Goal: Communication & Community: Answer question/provide support

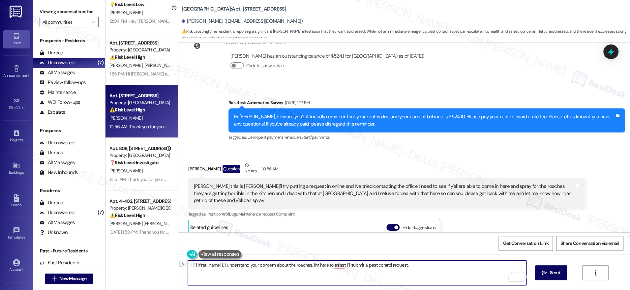
scroll to position [380, 0]
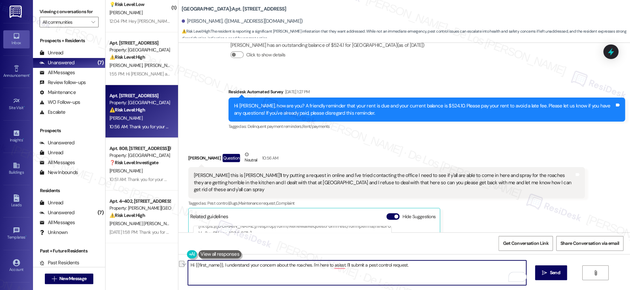
paste textarea "completely understand your concern about the roaches, and I’m here to help. I’l…"
paste textarea "Do we have your permission to enter if you’re not home? Also, do you have any p…"
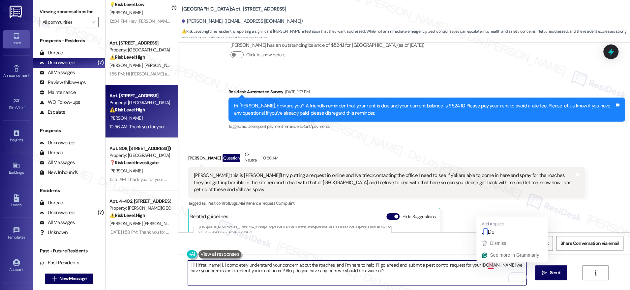
click at [484, 265] on textarea "Hi {{first_name}}, I completely understand your concern about the roaches, and …" at bounding box center [357, 272] width 338 height 25
click at [469, 272] on textarea "Hi {{first_name}}, I completely understand your concern about the roaches, and …" at bounding box center [357, 272] width 338 height 25
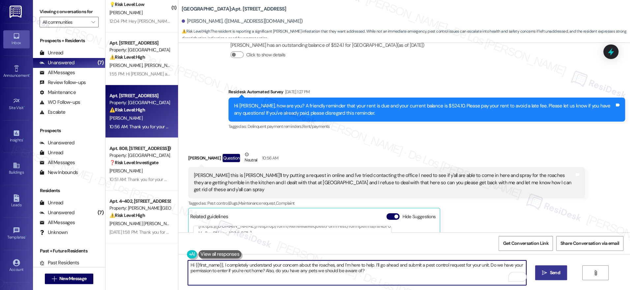
type textarea "Hi {{first_name}}, I completely understand your concern about the roaches, and …"
click at [543, 274] on icon "" at bounding box center [544, 272] width 5 height 5
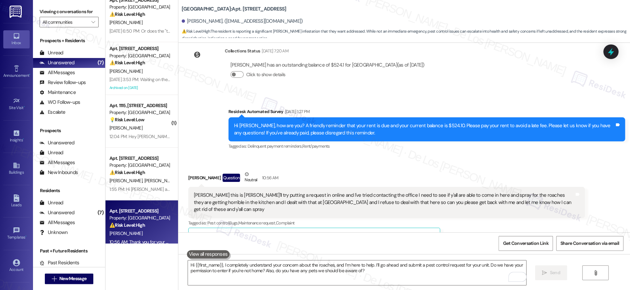
scroll to position [362, 0]
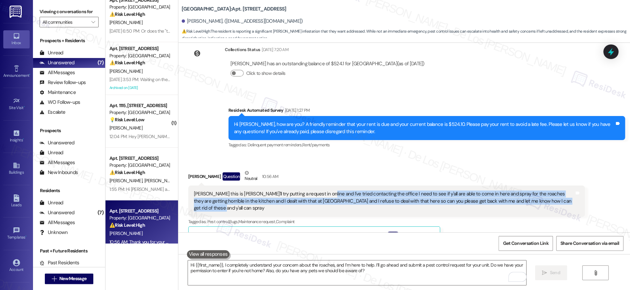
drag, startPoint x: 310, startPoint y: 195, endPoint x: 409, endPoint y: 209, distance: 100.5
click at [409, 209] on div "Sarah this is Amber I'll try putting a request in online and I've tried contact…" at bounding box center [386, 201] width 397 height 31
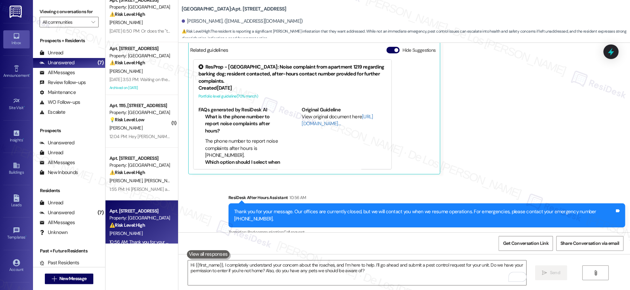
scroll to position [544, 0]
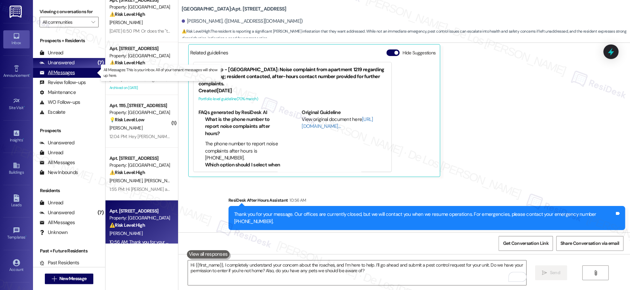
click at [79, 74] on div "All Messages (undefined)" at bounding box center [69, 73] width 72 height 10
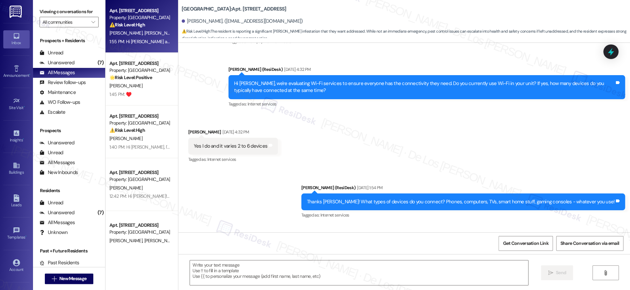
type textarea "Fetching suggested responses. Please feel free to read through the conversation…"
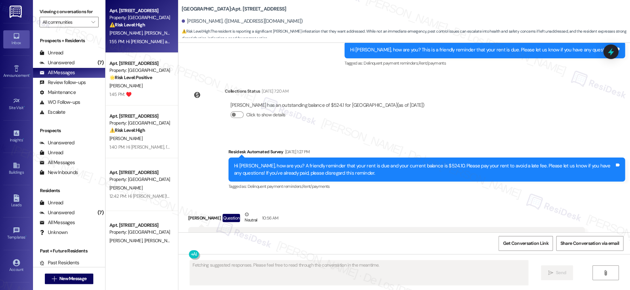
click at [135, 40] on div "1:55 PM: Hi Yasmin and Yeslie, I understand that you've got a message saying th…" at bounding box center [408, 42] width 599 height 6
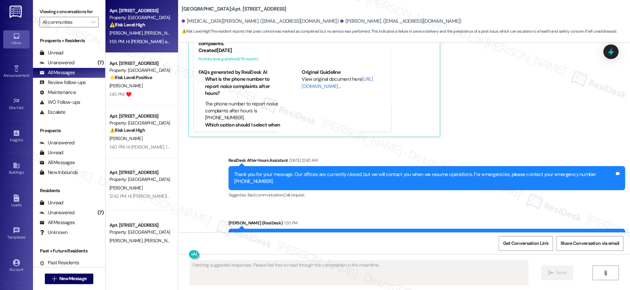
scroll to position [6237, 0]
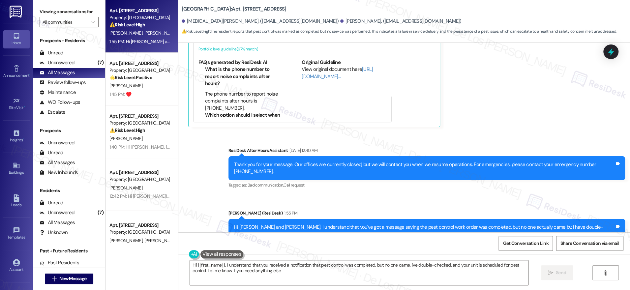
type textarea "Hi {{first_name}}, I understand that you received a notification that pest cont…"
click at [96, 65] on div "(7)" at bounding box center [100, 63] width 9 height 10
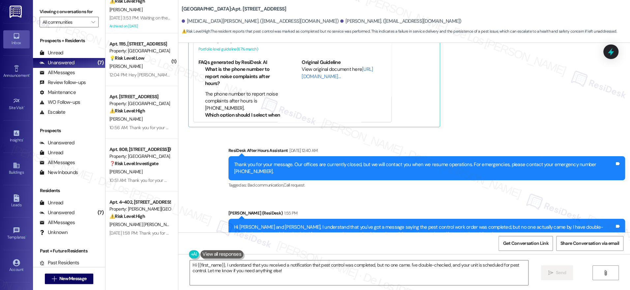
scroll to position [73, 0]
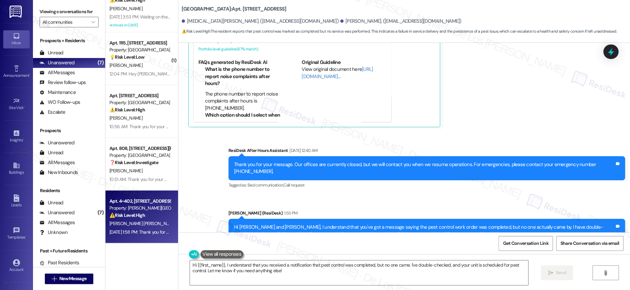
click at [118, 226] on span "[PERSON_NAME] [PERSON_NAME]" at bounding box center [142, 224] width 67 height 6
type textarea "Fetching suggested responses. Please feel free to read through the conversation…"
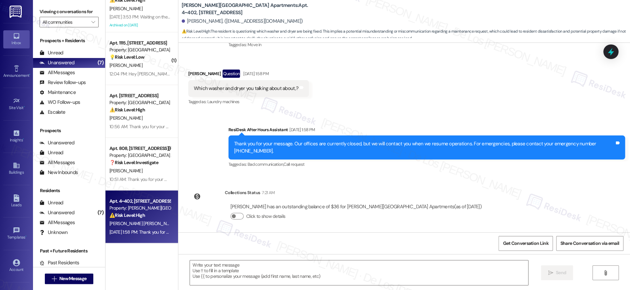
scroll to position [164, 0]
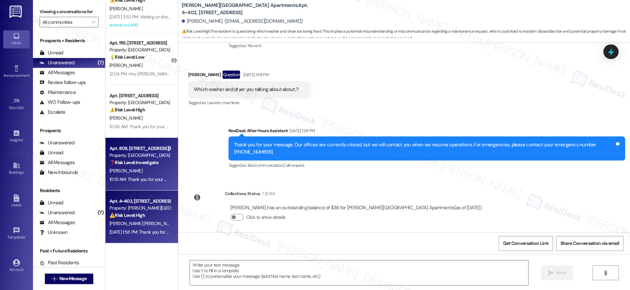
click at [140, 160] on strong "❓ Risk Level: Investigate" at bounding box center [133, 163] width 49 height 6
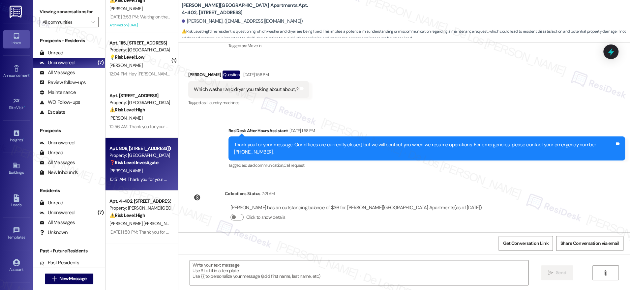
type textarea "Fetching suggested responses. Please feel free to read through the conversation…"
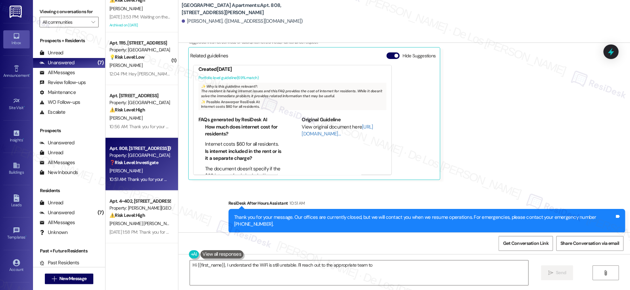
scroll to position [3692, 0]
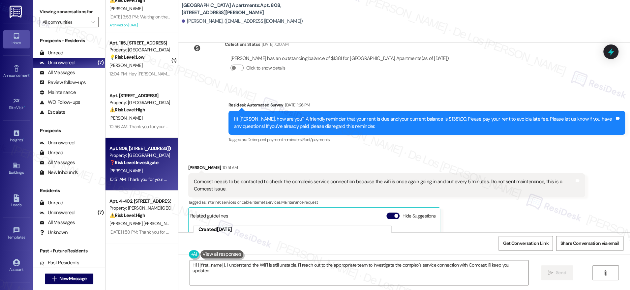
type textarea "Hi {{first_name}}, I understand the WiFi is still unstable. I'll reach out to t…"
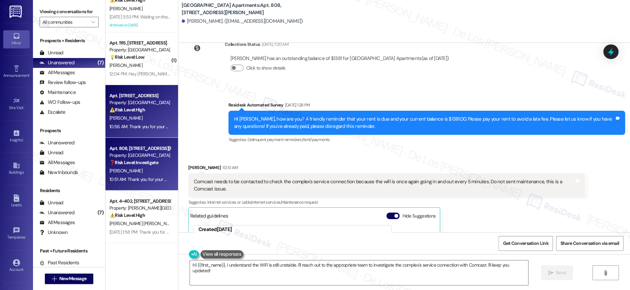
click at [141, 112] on div "⚠️ Risk Level: High The resident is reporting a significant roach infestation t…" at bounding box center [139, 109] width 61 height 7
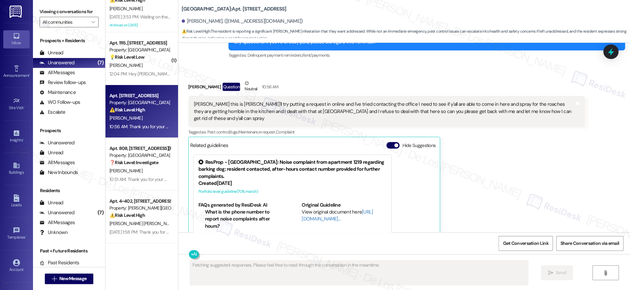
scroll to position [416, 0]
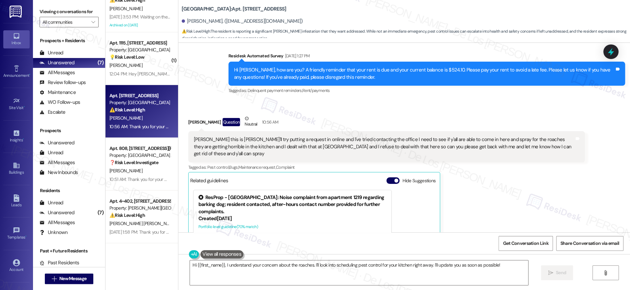
click at [285, 259] on div "Hi {{first_name}}, I understand your concern about the roaches. I'll look into …" at bounding box center [404, 278] width 452 height 49
click at [285, 258] on div "Hi {{first_name}}, I understand your concern about the roaches. I'll look into …" at bounding box center [404, 278] width 452 height 49
click at [278, 265] on textarea "Hi {{first_name}}, I understand your concern about the roaches. I'll look into …" at bounding box center [359, 272] width 338 height 25
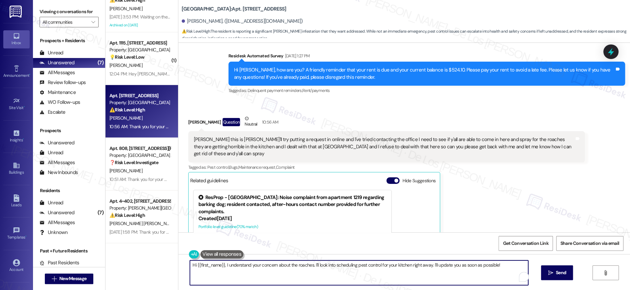
click at [278, 265] on textarea "Hi {{first_name}}, I understand your concern about the roaches. I'll look into …" at bounding box center [359, 272] width 338 height 25
paste textarea "completely understand your concern about the roaches, and I’m here to help. I’l…"
paste textarea "Do we have your permission to enter if you’re not home? Also, do you have any p…"
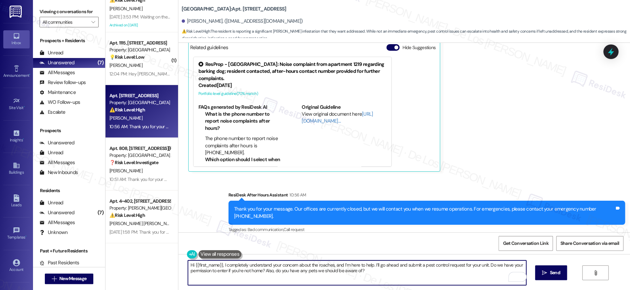
scroll to position [548, 0]
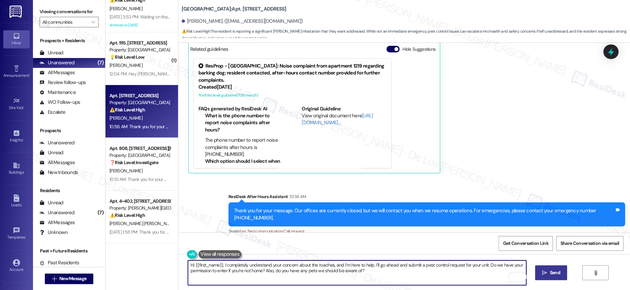
type textarea "Hi {{first_name}}, I completely understand your concern about the roaches, and …"
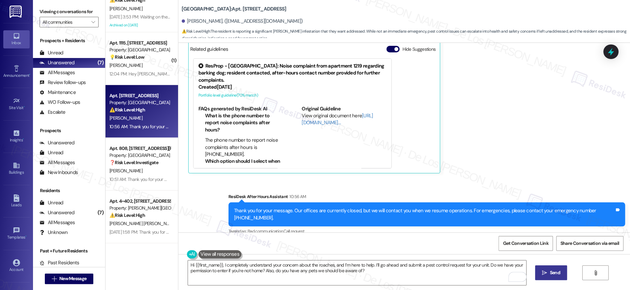
click at [551, 269] on button " Send" at bounding box center [551, 272] width 32 height 15
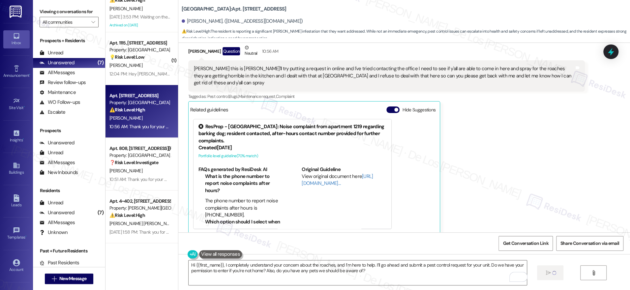
scroll to position [388, 0]
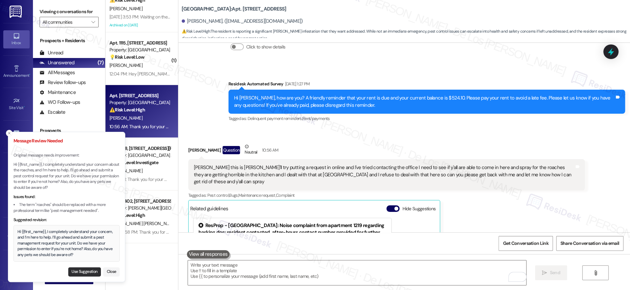
click at [82, 270] on button "Use Suggestion" at bounding box center [84, 271] width 33 height 9
type textarea "Hi {{first_name}}, I completely understand your concern, and I’m here to help. …"
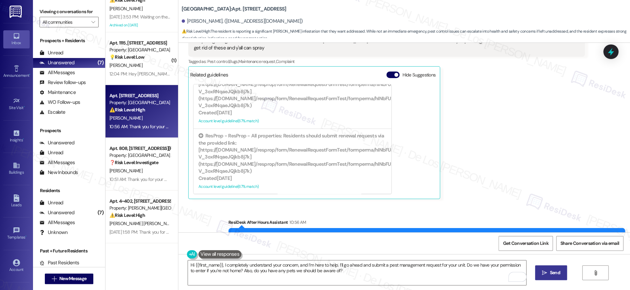
scroll to position [550, 0]
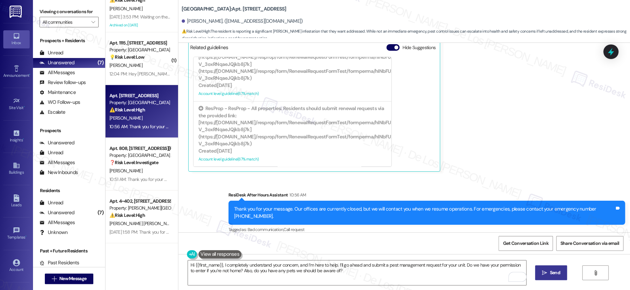
click at [554, 272] on span "Send" at bounding box center [555, 272] width 10 height 7
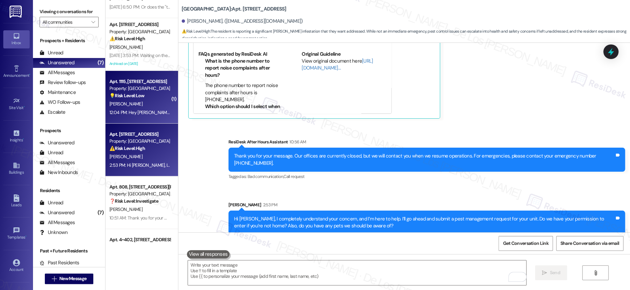
scroll to position [29, 0]
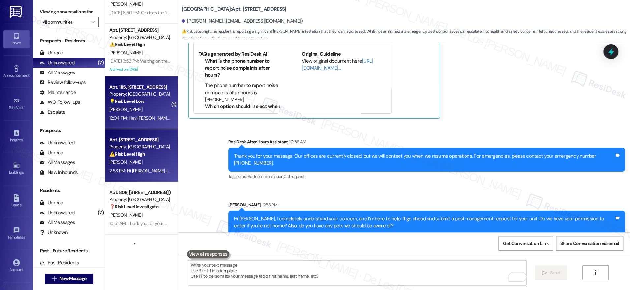
click at [132, 117] on div "12:04 PM: Hey Sarah I have a question do you think you can help me out? 12:04 P…" at bounding box center [189, 118] width 161 height 6
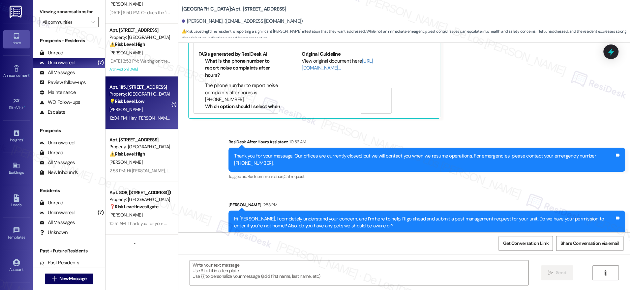
type textarea "Fetching suggested responses. Please feel free to read through the conversation…"
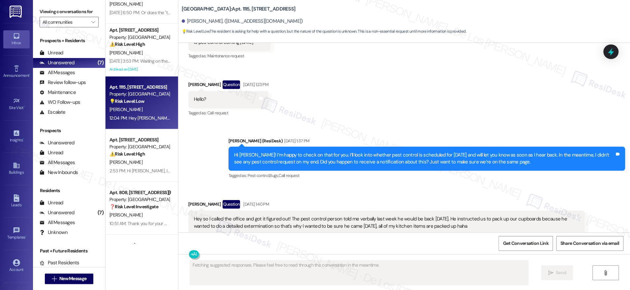
scroll to position [3577, 0]
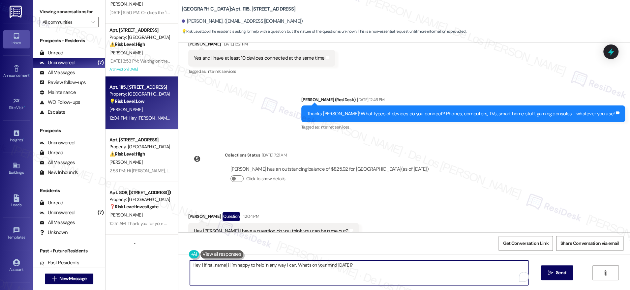
drag, startPoint x: 259, startPoint y: 265, endPoint x: 356, endPoint y: 275, distance: 97.2
click at [355, 276] on textarea "Hey {{first_name}}! I'm happy to help in any way I can. What's on your mind tod…" at bounding box center [359, 272] width 338 height 25
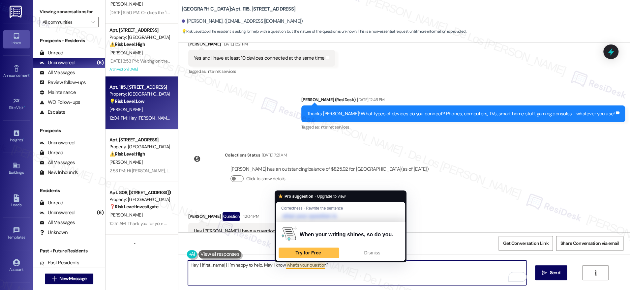
click at [304, 266] on textarea "Hey {{first_name}}! I'm happy to help. May I know what's your question?" at bounding box center [357, 272] width 338 height 25
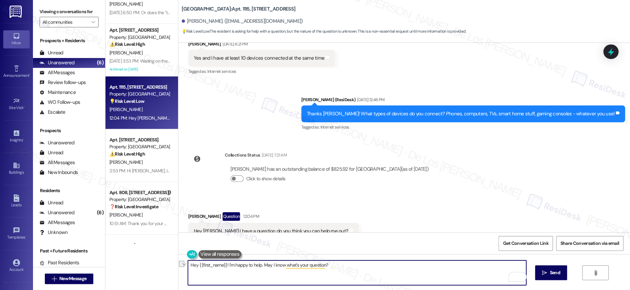
paste textarea "i {{first_name}}! I’d be happy to help. Could you tell me a bit more about"
type textarea "Hi {{first_name}}! I’d be happy to help. Could you tell me a bit more about you…"
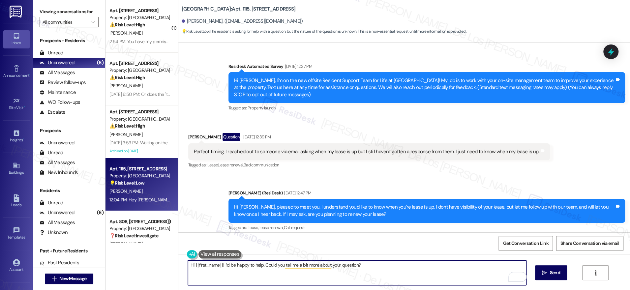
scroll to position [3577, 0]
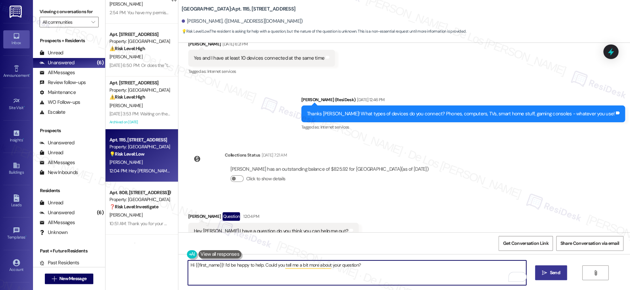
type textarea "Hi {{first_name}}! I’d be happy to help. Could you tell me a bit more about you…"
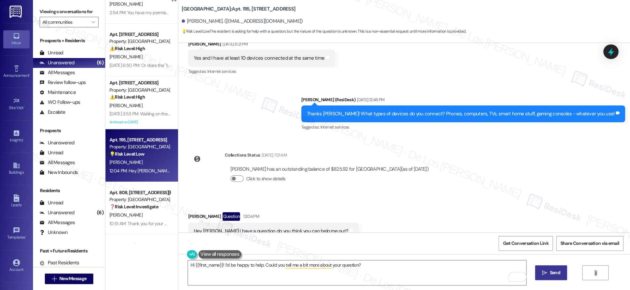
click at [552, 267] on button " Send" at bounding box center [551, 272] width 32 height 15
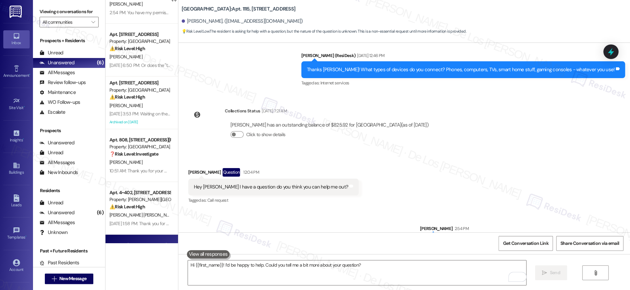
scroll to position [3621, 0]
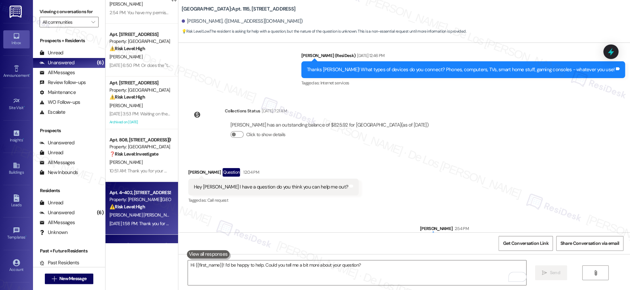
click at [139, 207] on strong "⚠️ Risk Level: High" at bounding box center [127, 207] width 36 height 6
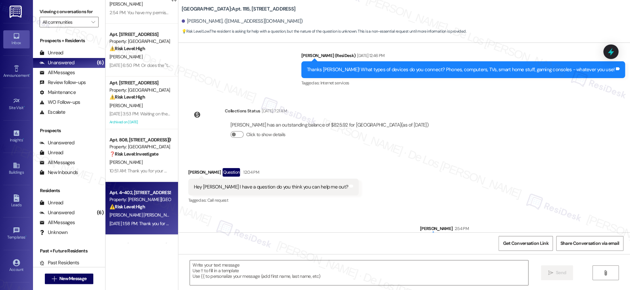
type textarea "Fetching suggested responses. Please feel free to read through the conversation…"
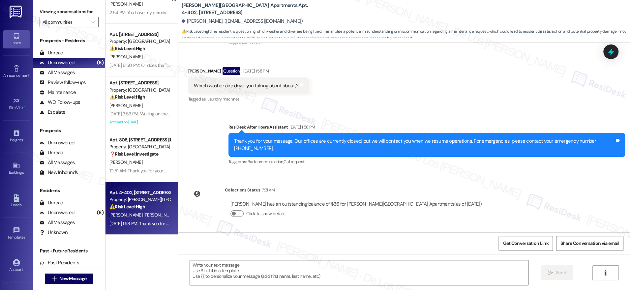
scroll to position [165, 0]
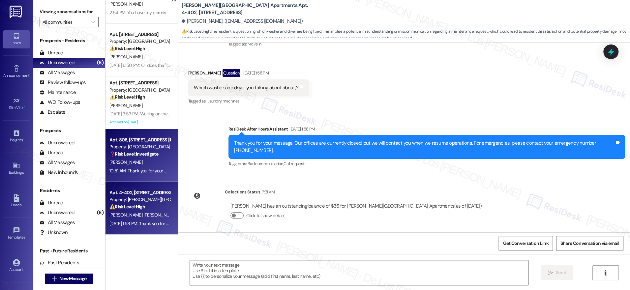
click at [114, 160] on span "[PERSON_NAME]" at bounding box center [125, 162] width 33 height 6
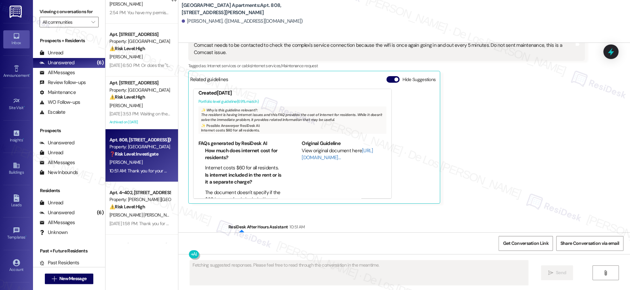
scroll to position [3852, 0]
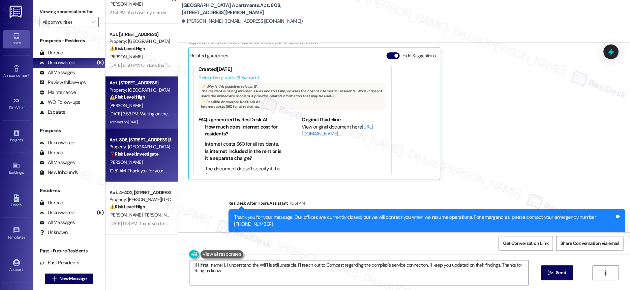
type textarea "Hi {{first_name}}, I understand the WiFi is still unstable. I'll reach out to C…"
click at [126, 122] on div "Archived on [DATE]" at bounding box center [140, 122] width 62 height 8
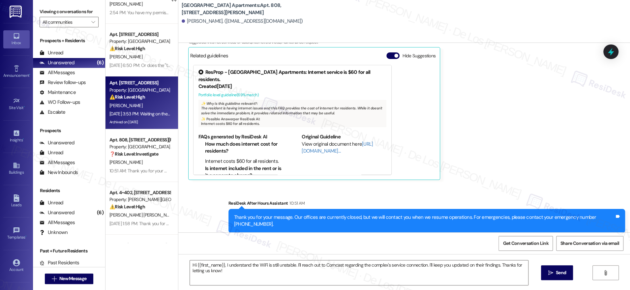
type textarea "Fetching suggested responses. Please feel free to read through the conversation…"
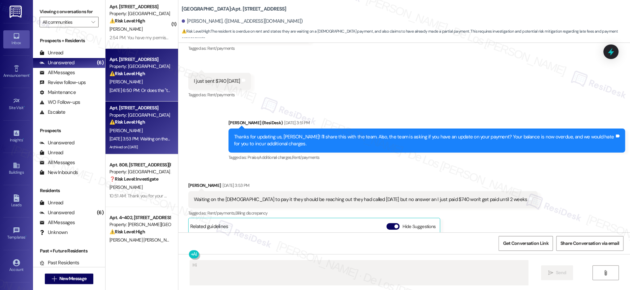
scroll to position [0, 0]
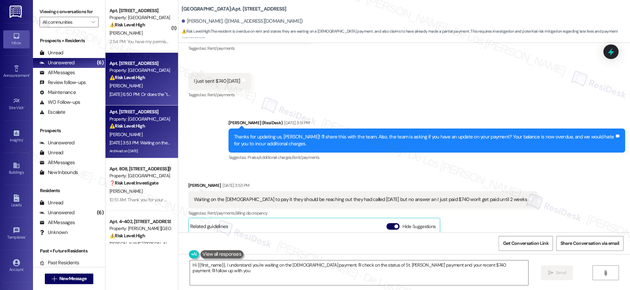
type textarea "Hi {{first_name}}, I understand you're waiting on the [DEMOGRAPHIC_DATA] paymen…"
click at [138, 98] on div "[DATE] 6:50 PM: Or does the "team" not know? [DATE] 6:50 PM: Or does the "team"…" at bounding box center [140, 94] width 62 height 8
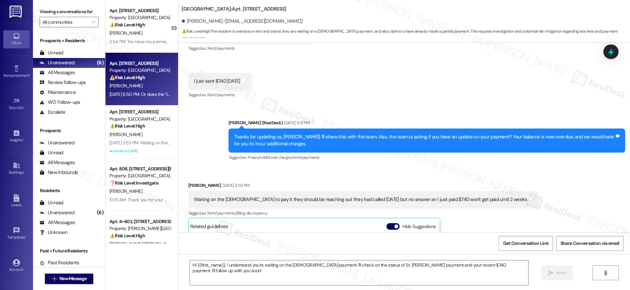
type textarea "Fetching suggested responses. Please feel free to read through the conversation…"
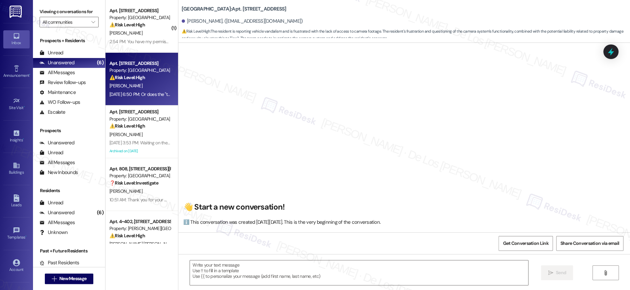
scroll to position [1434, 0]
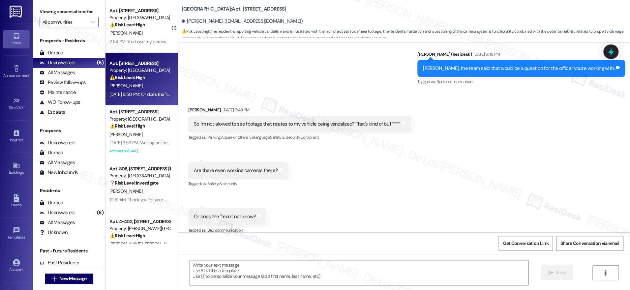
type textarea "Fetching suggested responses. Please feel free to read through the conversation…"
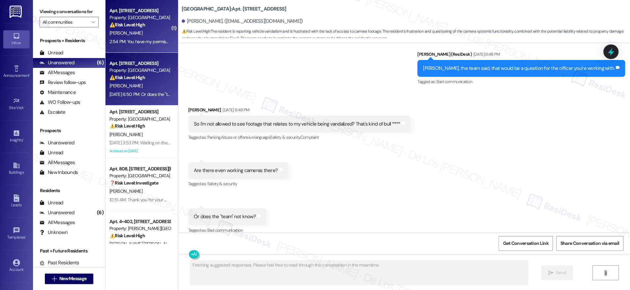
click at [144, 44] on div "2:54 PM: You have my permission and no ma'am they just started getting bad in t…" at bounding box center [226, 42] width 235 height 6
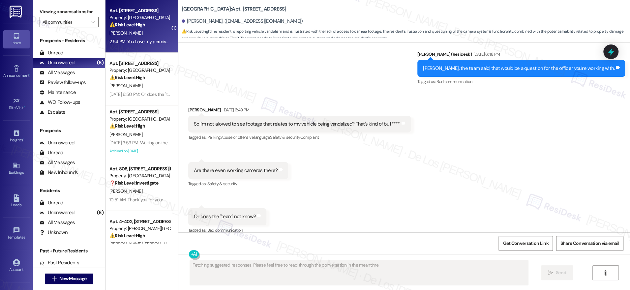
scroll to position [684, 0]
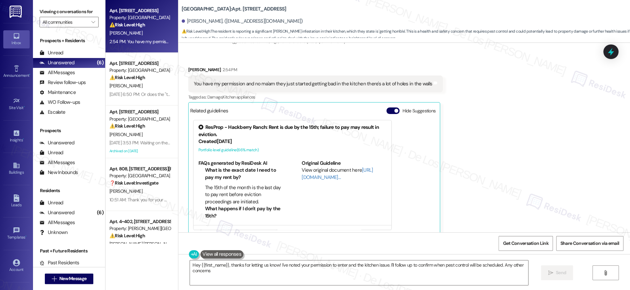
type textarea "Hey {{first_name}}, thanks for letting us know! I've noted your permission to e…"
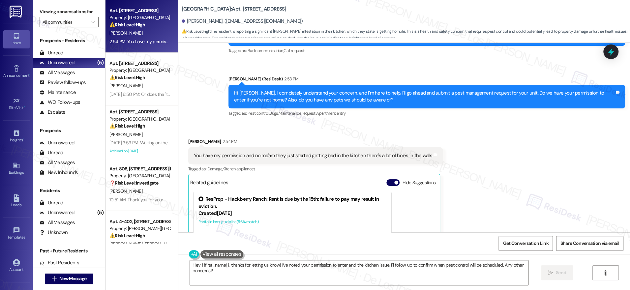
scroll to position [612, 0]
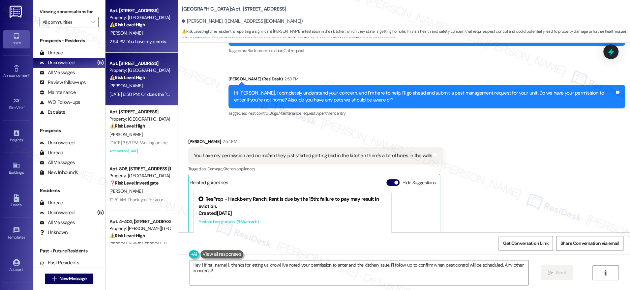
click at [140, 93] on div "[DATE] 6:50 PM: Or does the "team" not know? [DATE] 6:50 PM: Or does the "team"…" at bounding box center [153, 94] width 88 height 6
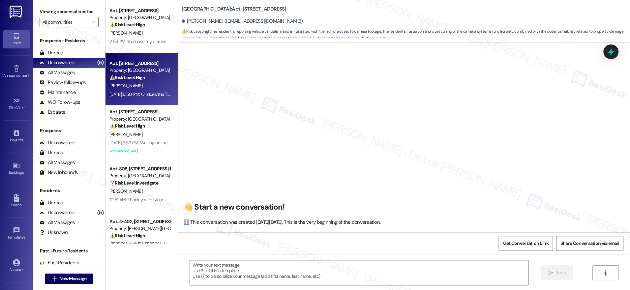
scroll to position [1434, 0]
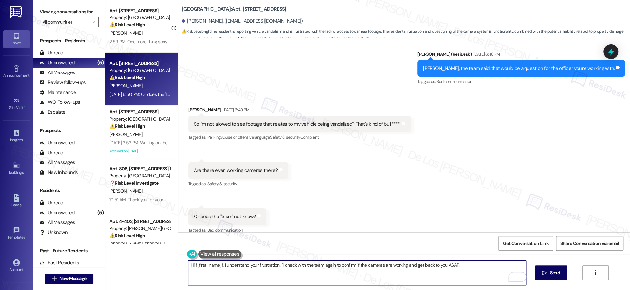
drag, startPoint x: 275, startPoint y: 266, endPoint x: 256, endPoint y: 265, distance: 18.2
click at [255, 265] on textarea "Hi {{first_name}}, I understand your frustration. I'll check with the team agai…" at bounding box center [357, 272] width 338 height 25
click at [281, 266] on textarea "Hi {{first_name}}, I understand your frustration. I'll check with the team agai…" at bounding box center [357, 272] width 338 height 25
drag, startPoint x: 276, startPoint y: 265, endPoint x: 403, endPoint y: 288, distance: 128.9
click at [403, 288] on div "Hi {{first_name}}, I understand your frustration. I'll check with the team agai…" at bounding box center [404, 278] width 452 height 49
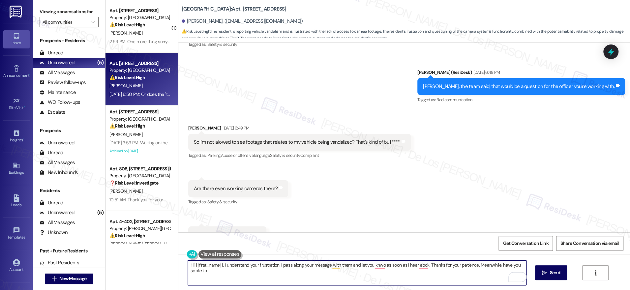
scroll to position [1415, 0]
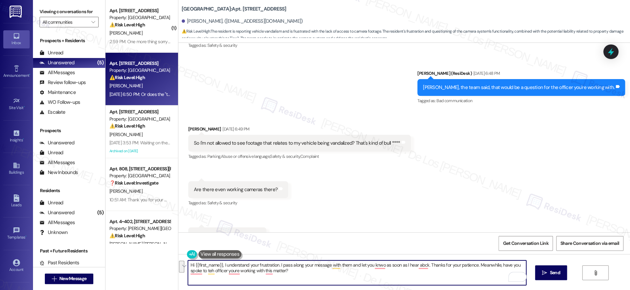
paste textarea "completely understand your frustration. I’ll pass your message along to them an…"
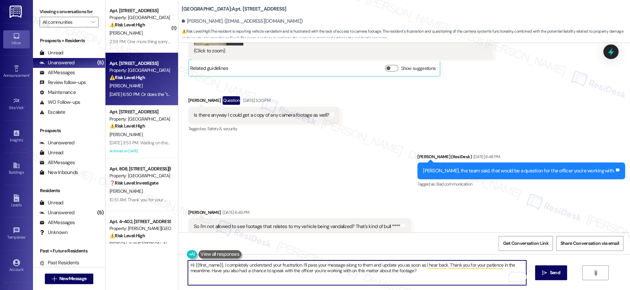
scroll to position [1434, 0]
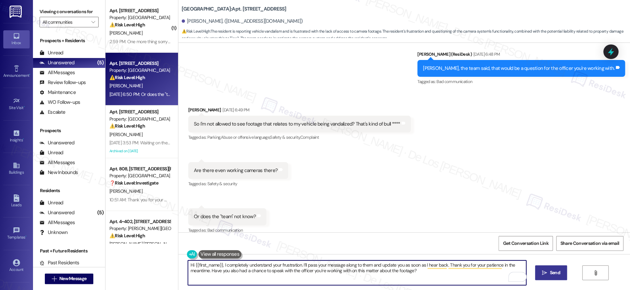
type textarea "Hi {{first_name}}, I completely understand your frustration. I’ll pass your mes…"
click at [556, 275] on span "Send" at bounding box center [555, 272] width 10 height 7
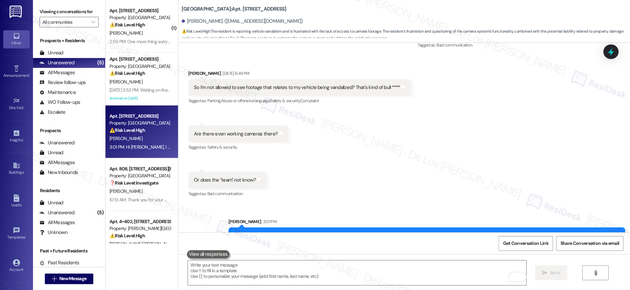
scroll to position [1487, 0]
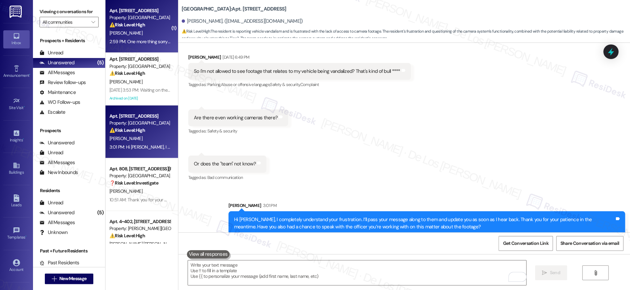
click at [138, 28] on div "⚠️ Risk Level: High The resident is reporting a significant [PERSON_NAME] infes…" at bounding box center [139, 24] width 61 height 7
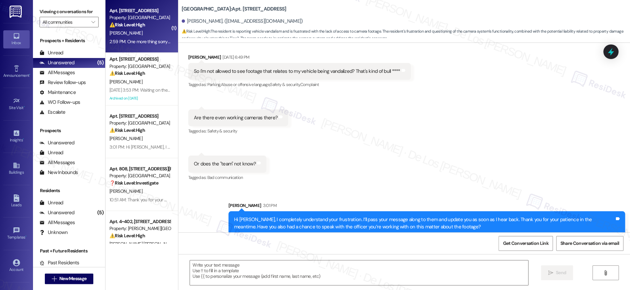
type textarea "Fetching suggested responses. Please feel free to read through the conversation…"
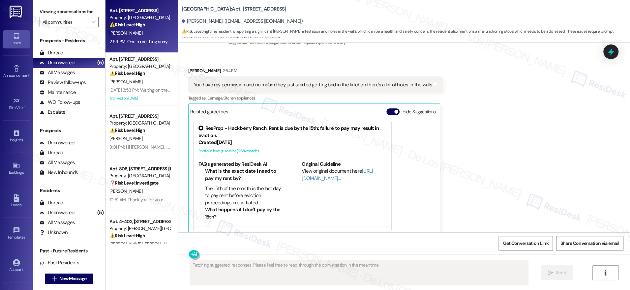
scroll to position [643, 0]
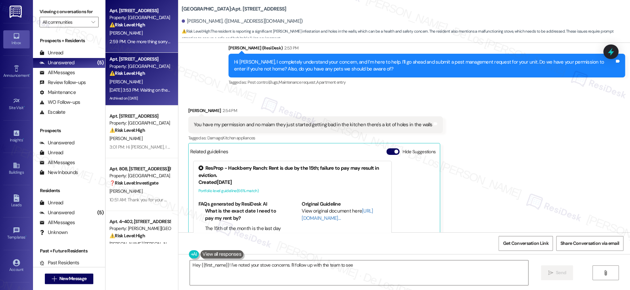
type textarea "Hey {{first_name}}! I've noted your stove concerns. I'll follow up with the tea…"
click at [164, 81] on div "Apt. [STREET_ADDRESS] Property: [GEOGRAPHIC_DATA] ⚠️ Risk Level: High The resid…" at bounding box center [141, 79] width 73 height 53
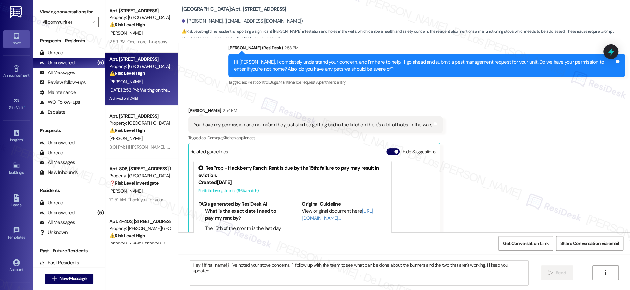
type textarea "Fetching suggested responses. Please feel free to read through the conversation…"
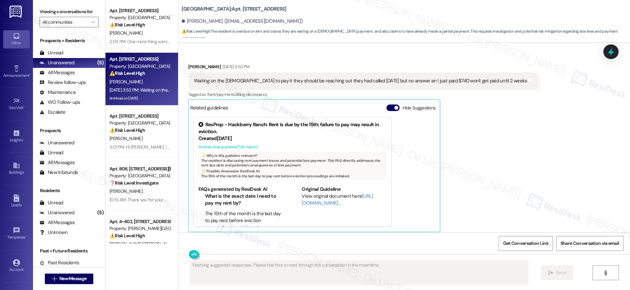
scroll to position [12665, 0]
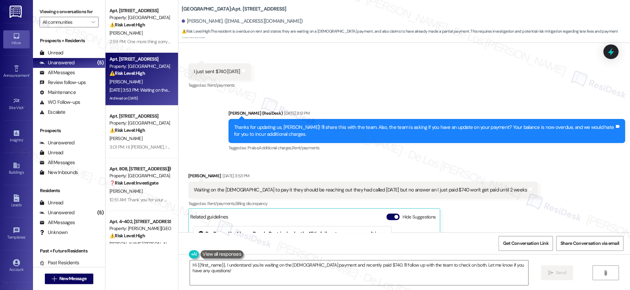
click at [271, 187] on div "Waiting on the [DEMOGRAPHIC_DATA] to pay it they should be reaching out they ha…" at bounding box center [360, 190] width 333 height 7
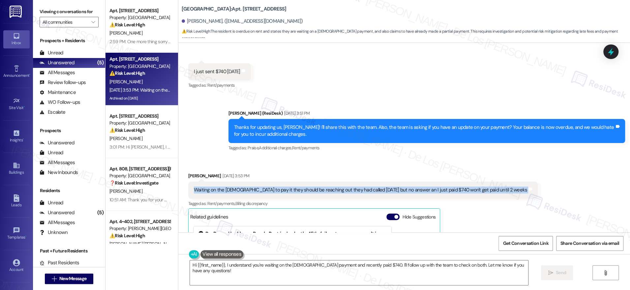
click at [271, 187] on div "Waiting on the [DEMOGRAPHIC_DATA] to pay it they should be reaching out they ha…" at bounding box center [360, 190] width 333 height 7
copy div "Waiting on the [DEMOGRAPHIC_DATA] to pay it they should be reaching out they ha…"
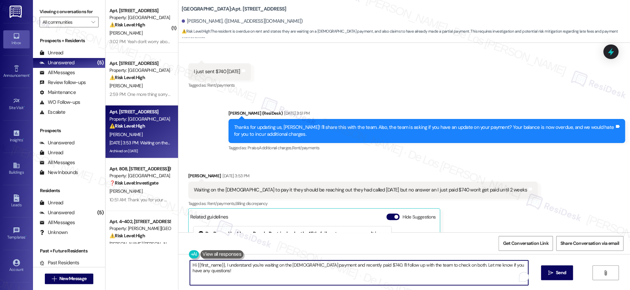
drag, startPoint x: 370, startPoint y: 265, endPoint x: 494, endPoint y: 271, distance: 123.7
click at [494, 271] on textarea "Hi {{first_name}}, I understand you're waiting on the [DEMOGRAPHIC_DATA] paymen…" at bounding box center [359, 272] width 338 height 25
paste textarea "’re waiting on the [DEMOGRAPHIC_DATA] payment and that you recently paid $740. …"
type textarea "Hi {{first_name}}, I understand you’re waiting on the [DEMOGRAPHIC_DATA] paymen…"
click at [546, 271] on span " Send" at bounding box center [551, 272] width 21 height 7
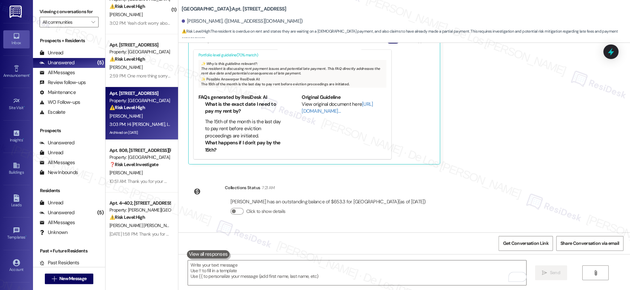
scroll to position [20, 0]
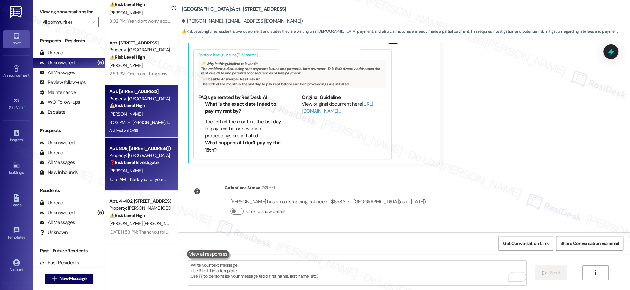
click at [146, 164] on strong "❓ Risk Level: Investigate" at bounding box center [133, 163] width 49 height 6
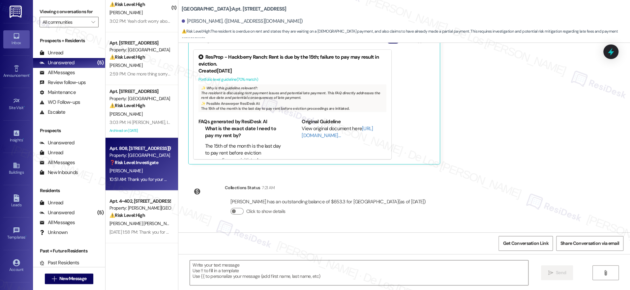
type textarea "Fetching suggested responses. Please feel free to read through the conversation…"
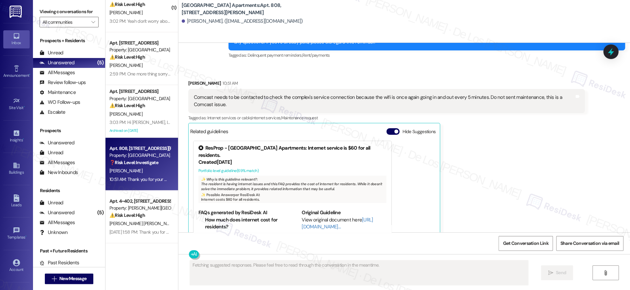
scroll to position [3765, 0]
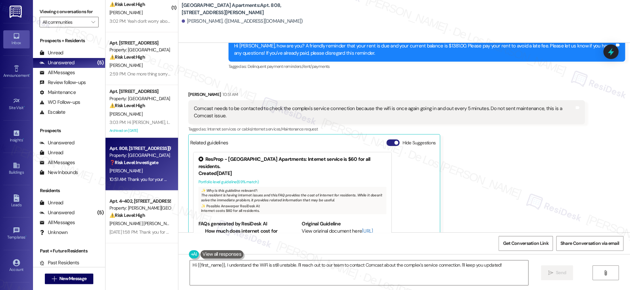
click at [394, 141] on span "button" at bounding box center [396, 143] width 4 height 4
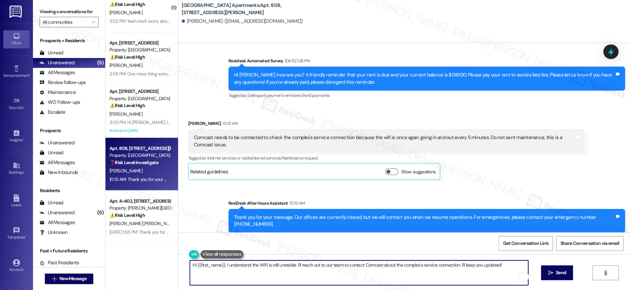
drag, startPoint x: 292, startPoint y: 265, endPoint x: 396, endPoint y: 269, distance: 103.9
click at [396, 269] on textarea "Hi {{first_name}}, I understand the WiFi is still unstable. I'll reach out to o…" at bounding box center [359, 272] width 338 height 25
drag, startPoint x: 291, startPoint y: 264, endPoint x: 499, endPoint y: 279, distance: 208.2
click at [498, 279] on textarea "Hi {{first_name}}, I understand the WiFi is still unstable. I'll reach out to o…" at bounding box center [357, 272] width 338 height 25
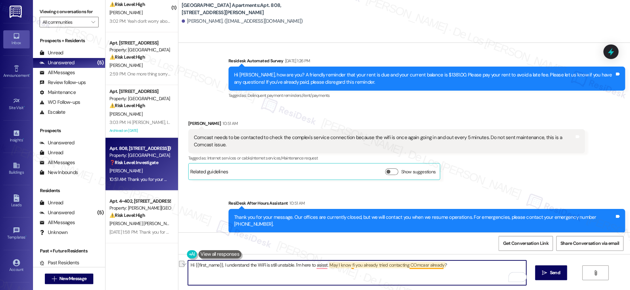
drag, startPoint x: 422, startPoint y: 267, endPoint x: 453, endPoint y: 259, distance: 31.8
click at [422, 267] on textarea "Hi {{first_name}}, I understand the WiFi is still unstable. I'm here to asisst.…" at bounding box center [357, 272] width 338 height 25
paste textarea ", and I’m here to help. Have you already had a chance to reach out to Comcast a…"
drag, startPoint x: 331, startPoint y: 263, endPoint x: 443, endPoint y: 283, distance: 113.5
click at [443, 283] on textarea "Hi {{first_name}}, I understand the WiFi is still unstable, and I’m here to hel…" at bounding box center [357, 272] width 338 height 25
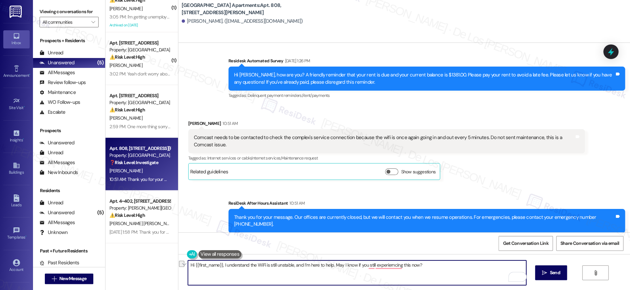
paste textarea "Are you still experiencing the issue right"
type textarea "Hi {{first_name}}, I understand the WiFi is still unstable, and I’m here to hel…"
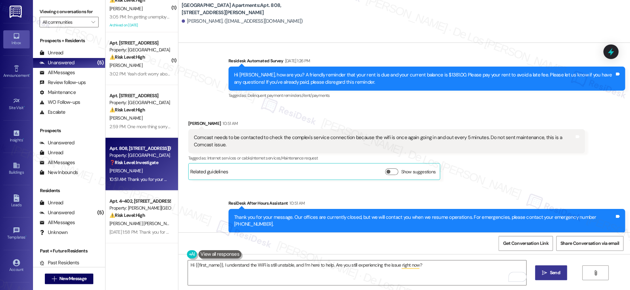
click at [551, 272] on span "Send" at bounding box center [555, 272] width 10 height 7
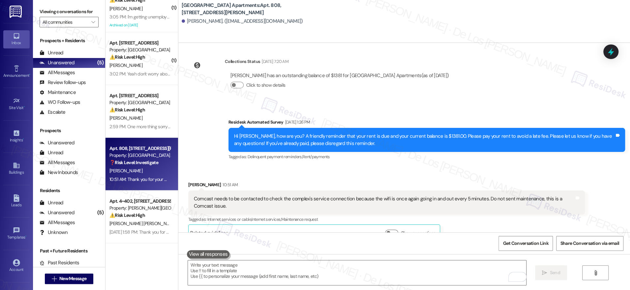
scroll to position [3673, 0]
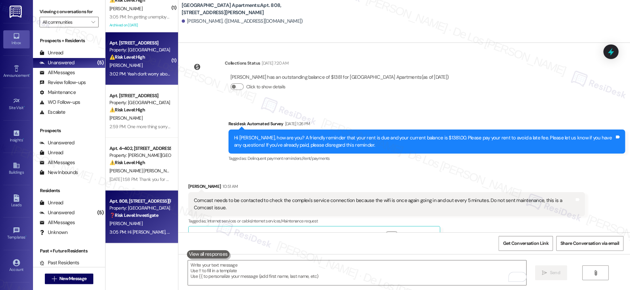
click at [138, 72] on div "3:02 PM: Yeah don't worry about passing anything to the team over there. I Have…" at bounding box center [207, 74] width 197 height 6
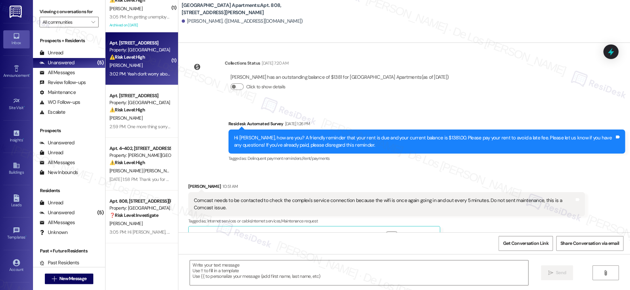
type textarea "Fetching suggested responses. Please feel free to read through the conversation…"
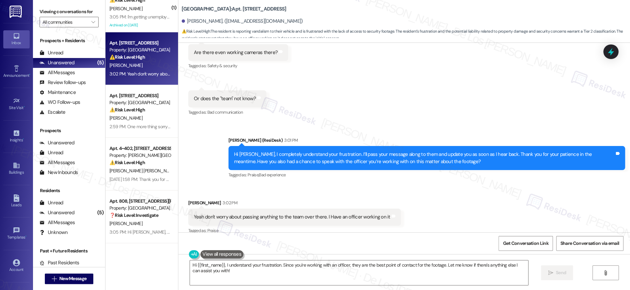
scroll to position [1552, 0]
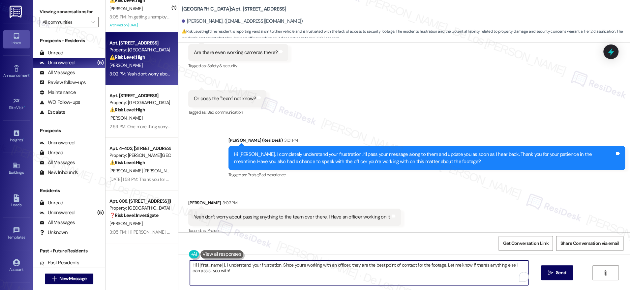
click at [251, 275] on textarea "Hi {{first_name}}, I understand your frustration. Since you're working with an …" at bounding box center [359, 272] width 338 height 25
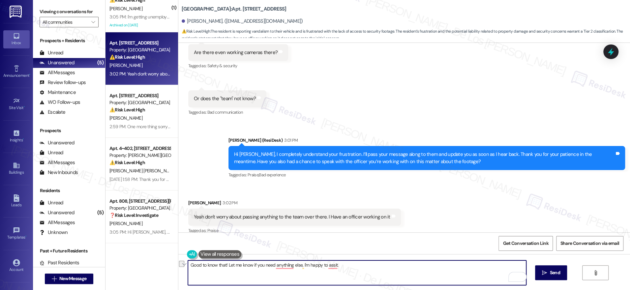
paste textarea "hear that! If you need anything else, just let me know—I’ll be happy to help."
click at [303, 266] on textarea "Good to hear that! If you need anything else, just let me know—I’ll be happy to…" at bounding box center [357, 272] width 338 height 25
type textarea "Good to hear that! If you need anything else, just let me know, I’ll be happy t…"
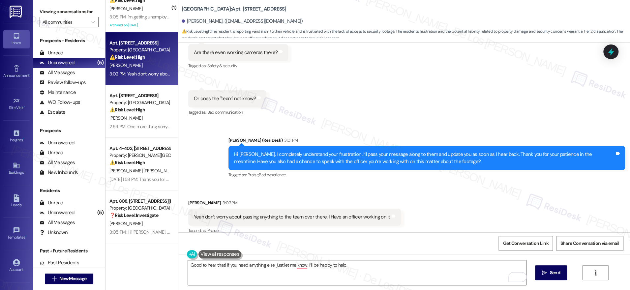
click at [532, 270] on div "Good to hear that! If you need anything else, just let me know, I’ll be happy t…" at bounding box center [404, 278] width 452 height 49
click at [551, 273] on span "Send" at bounding box center [555, 272] width 10 height 7
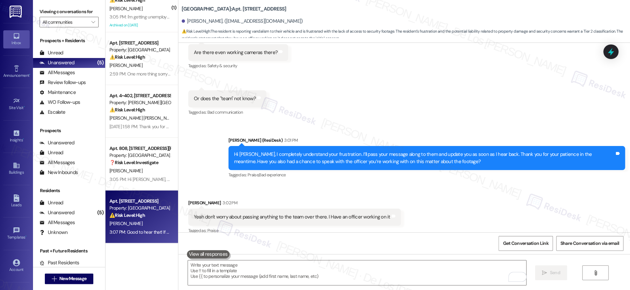
scroll to position [1598, 0]
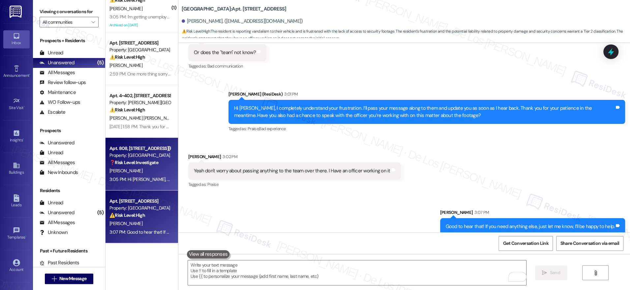
click at [130, 170] on div "[PERSON_NAME]" at bounding box center [140, 171] width 62 height 8
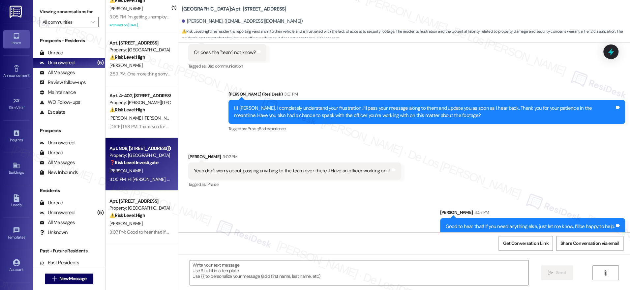
type textarea "Fetching suggested responses. Please feel free to read through the conversation…"
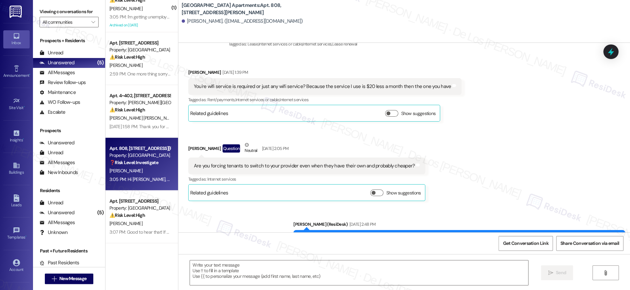
type textarea "Fetching suggested responses. Please feel free to read through the conversation…"
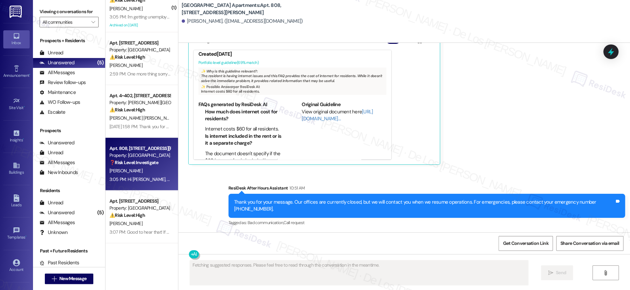
scroll to position [3908, 0]
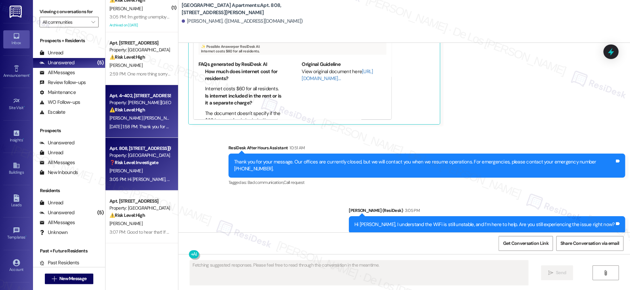
click at [142, 133] on div "Apt. 4~402, [STREET_ADDRESS] Property: [PERSON_NAME][GEOGRAPHIC_DATA] Apartment…" at bounding box center [141, 111] width 73 height 53
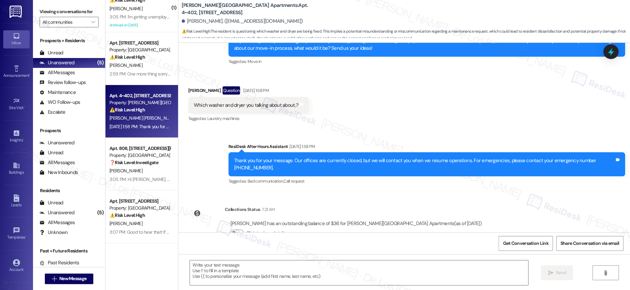
scroll to position [146, 0]
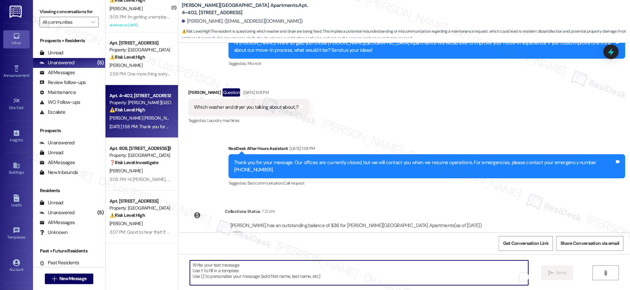
click at [259, 279] on textarea "To enrich screen reader interactions, please activate Accessibility in Grammarl…" at bounding box center [359, 272] width 338 height 25
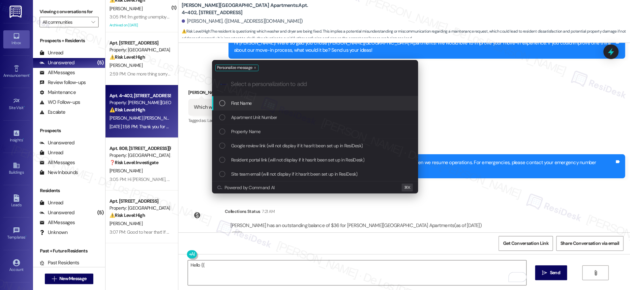
click at [256, 102] on div "First Name" at bounding box center [315, 103] width 193 height 7
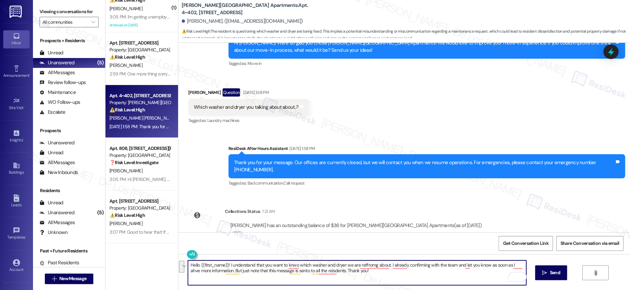
paste textarea "you’d like to know which washer and dryer we’re referring to. I’m confirming wi…"
click at [286, 275] on textarea "Hello {{first_name}}! I understand you’d like to know which washer and dryer we…" at bounding box center [357, 272] width 338 height 25
click at [417, 274] on textarea "Hello {{first_name}}! I understand you’d like to know which washer and dryer we…" at bounding box center [357, 272] width 338 height 25
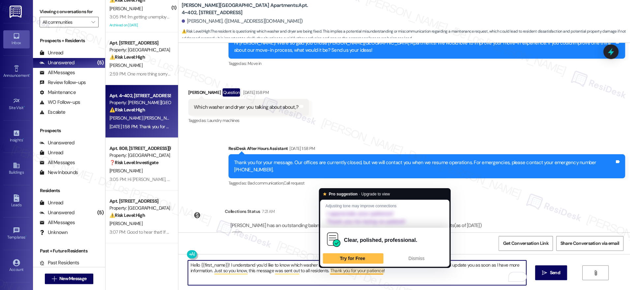
drag, startPoint x: 344, startPoint y: 271, endPoint x: 406, endPoint y: 273, distance: 61.7
click at [406, 273] on textarea "Hello {{first_name}}! I understand you’d like to know which washer and dryer we…" at bounding box center [357, 272] width 338 height 25
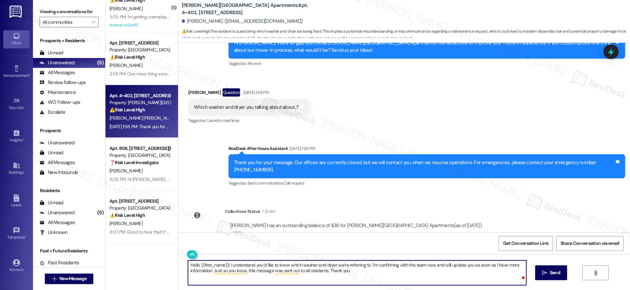
type textarea "Hello {{first_name}}! I understand you’d like to know which washer and dryer we…"
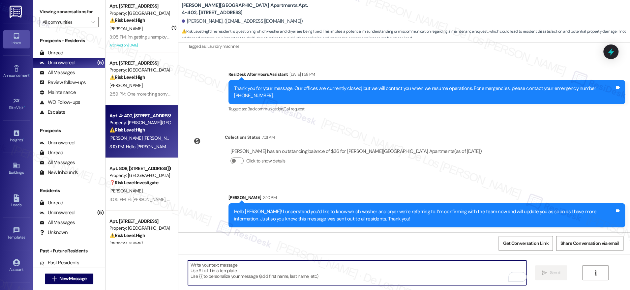
scroll to position [0, 0]
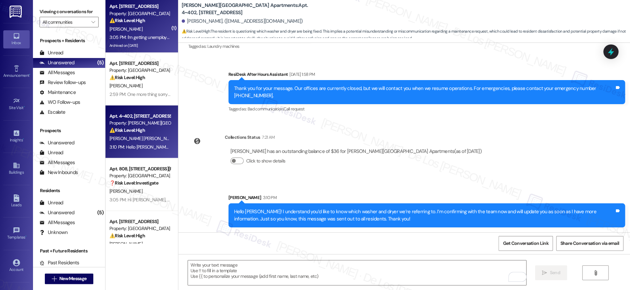
click at [130, 42] on div "Archived on [DATE]" at bounding box center [140, 46] width 62 height 8
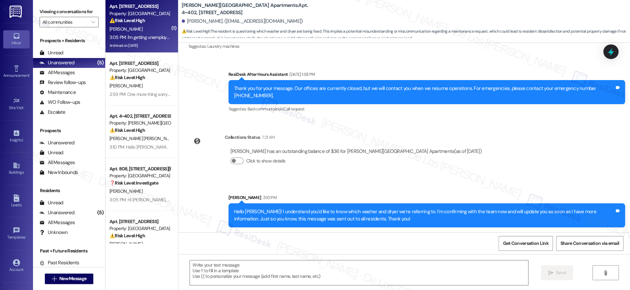
type textarea "Fetching suggested responses. Please feel free to read through the conversation…"
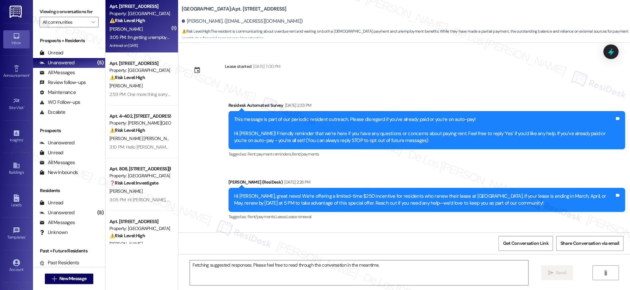
scroll to position [12924, 0]
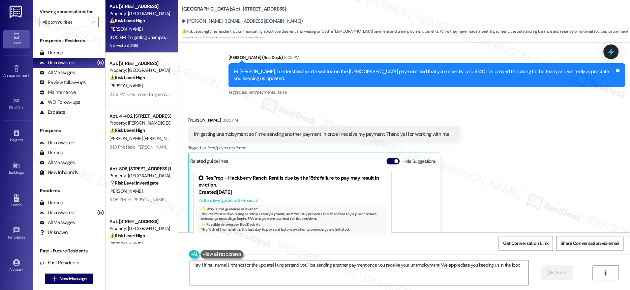
type textarea "Hey {{first_name}}, thanks for the update! I understand you'll be sending anoth…"
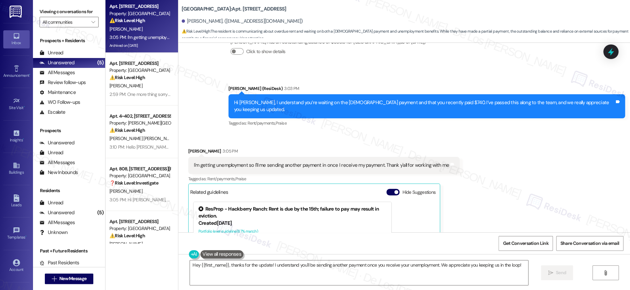
scroll to position [12886, 0]
click at [387, 189] on button "Hide Suggestions" at bounding box center [392, 192] width 13 height 7
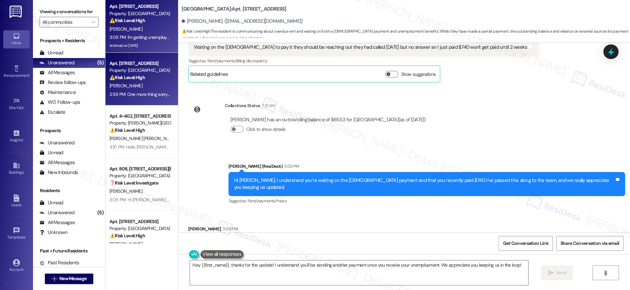
click at [151, 83] on div "[PERSON_NAME]" at bounding box center [140, 86] width 62 height 8
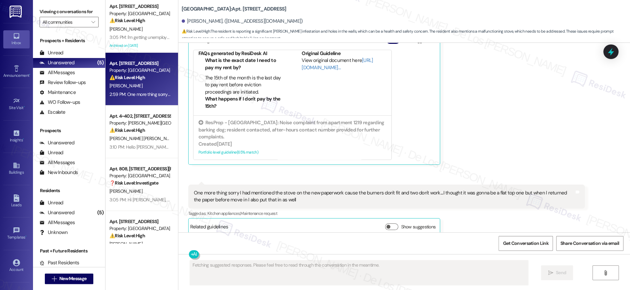
scroll to position [755, 0]
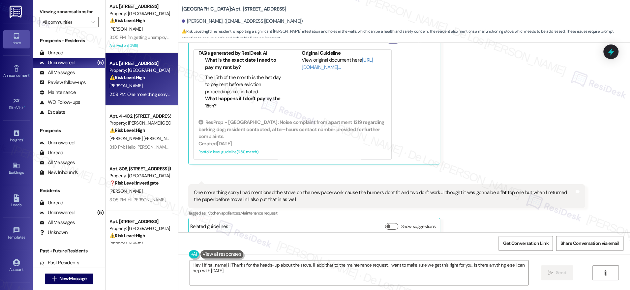
type textarea "Hey {{first_name}}! Thanks for the heads-up about the stove. I'll add that to t…"
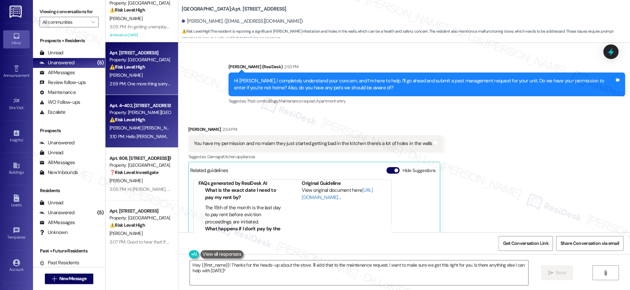
scroll to position [20, 0]
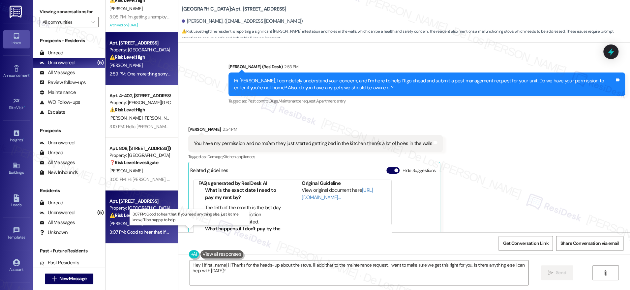
click at [148, 234] on div "3:07 PM: Good to hear that! If you need anything else, just let me know, I’ll b…" at bounding box center [196, 232] width 174 height 6
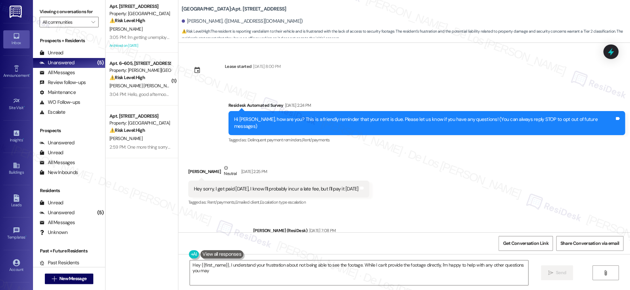
scroll to position [1568, 0]
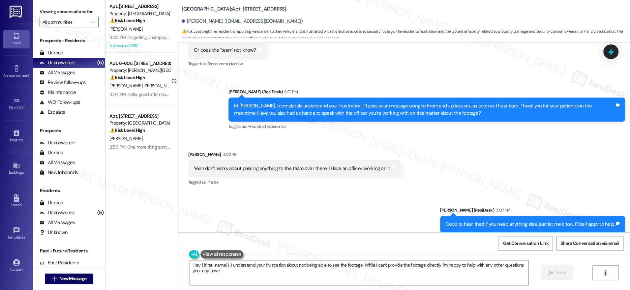
type textarea "Hey {{first_name}}, I understand your frustration about not being able to see t…"
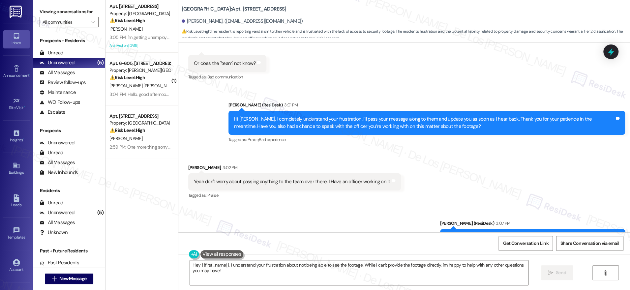
scroll to position [1608, 0]
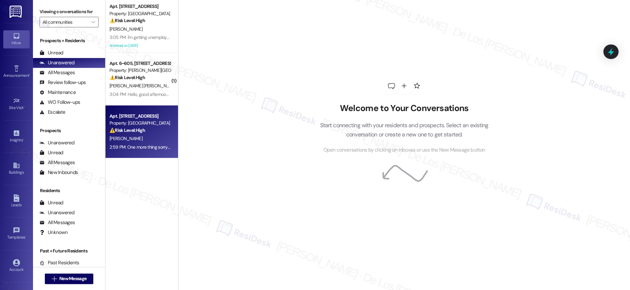
click at [139, 118] on div "Apt. [STREET_ADDRESS]" at bounding box center [139, 116] width 61 height 7
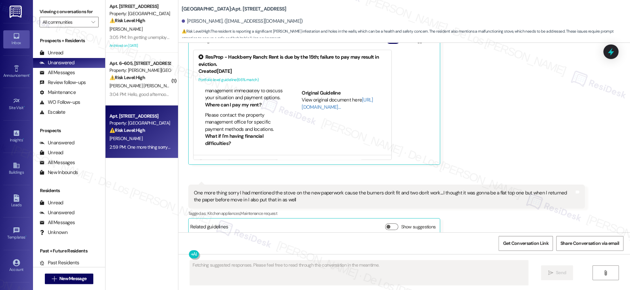
scroll to position [359, 0]
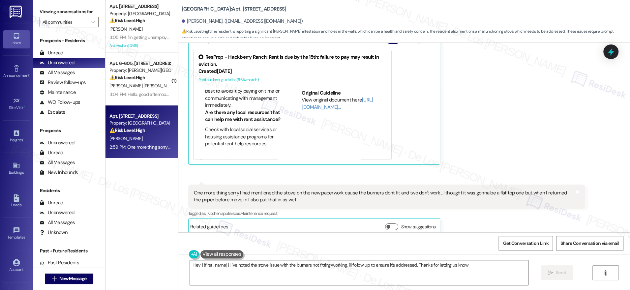
type textarea "Hey {{first_name}}! I've noted the stove issue with the burners not fitting/wor…"
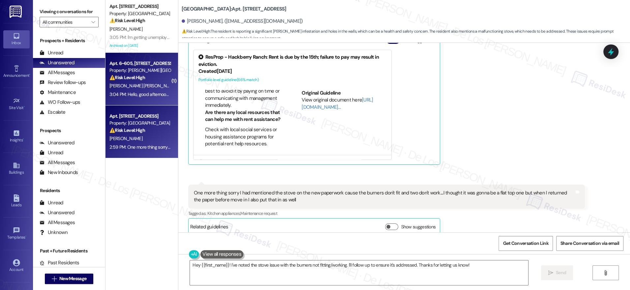
click at [152, 85] on div "R. Flores Moreno" at bounding box center [140, 86] width 62 height 8
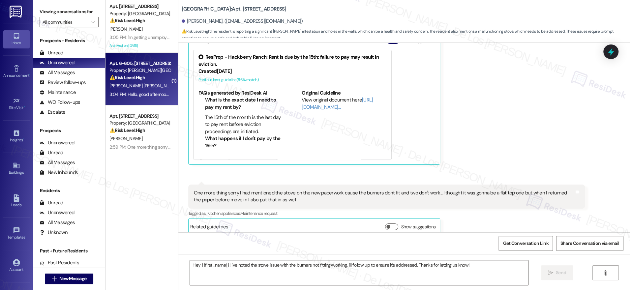
type textarea "Fetching suggested responses. Please feel free to read through the conversation…"
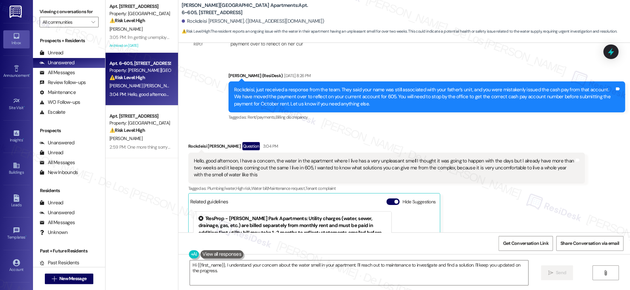
scroll to position [1084, 0]
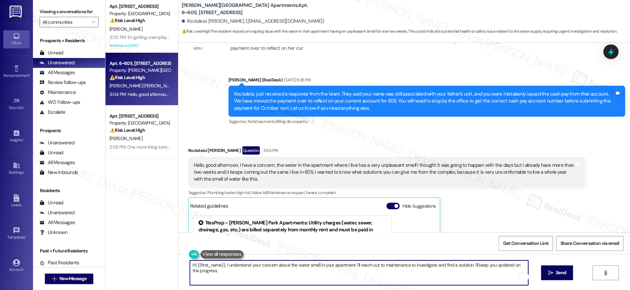
drag, startPoint x: 355, startPoint y: 267, endPoint x: 393, endPoint y: 276, distance: 38.8
click at [393, 276] on textarea "Hi {{first_name}}, I understand your concern about the water smell in your apar…" at bounding box center [359, 272] width 338 height 25
drag, startPoint x: 348, startPoint y: 263, endPoint x: 370, endPoint y: 274, distance: 23.7
click at [369, 275] on textarea "Hi {{first_name}}, I understand your concern about the water smell in your apar…" at bounding box center [357, 272] width 338 height 25
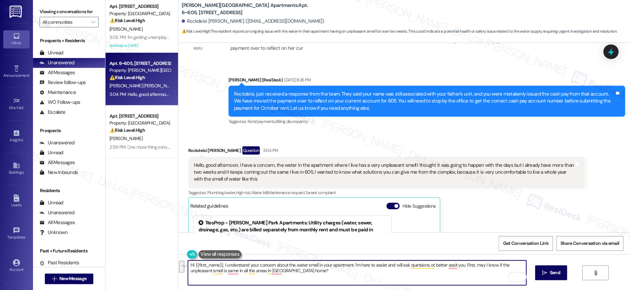
paste textarea ", and I’m here to help. To better assist you, can you let me know if the unplea…"
click at [322, 272] on textarea "Hi {{first_name}}, I understand your concern about the water smell in your apar…" at bounding box center [357, 272] width 338 height 25
type textarea "Hi {{first_name}}, I understand your concern about the water smell in your apar…"
click at [550, 273] on span "Send" at bounding box center [555, 272] width 10 height 7
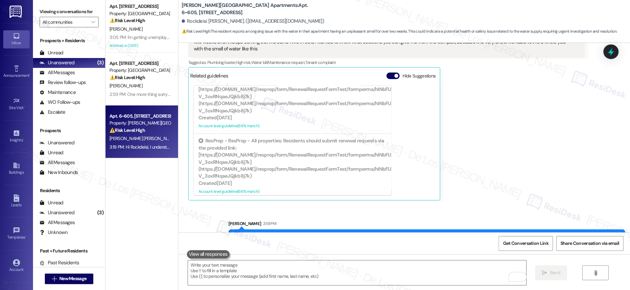
scroll to position [1239, 0]
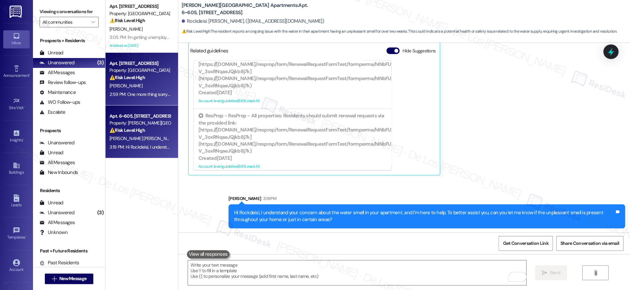
click at [145, 95] on div "2:59 PM: One more thing sorry I had mentioned the stove on the new paperwork ca…" at bounding box center [336, 94] width 454 height 6
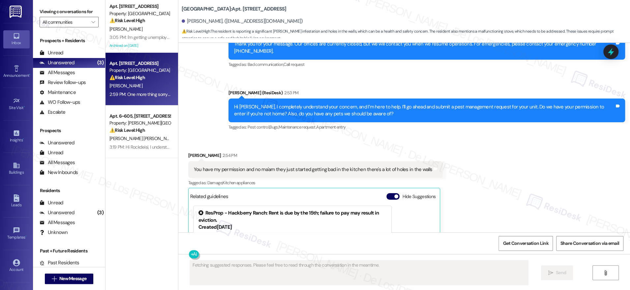
scroll to position [574, 0]
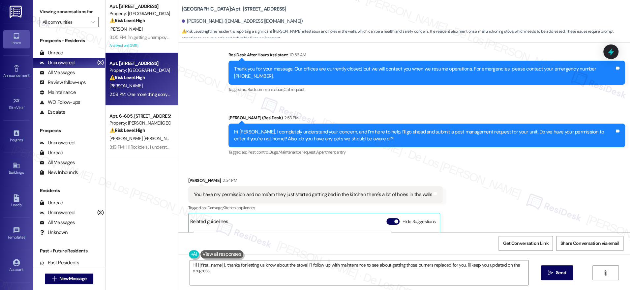
type textarea "Hi {{first_name}}, thanks for letting us know about the stove! I'll follow up w…"
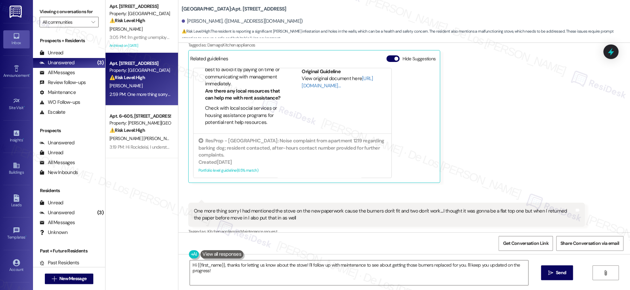
scroll to position [359, 0]
